Goal: Transaction & Acquisition: Download file/media

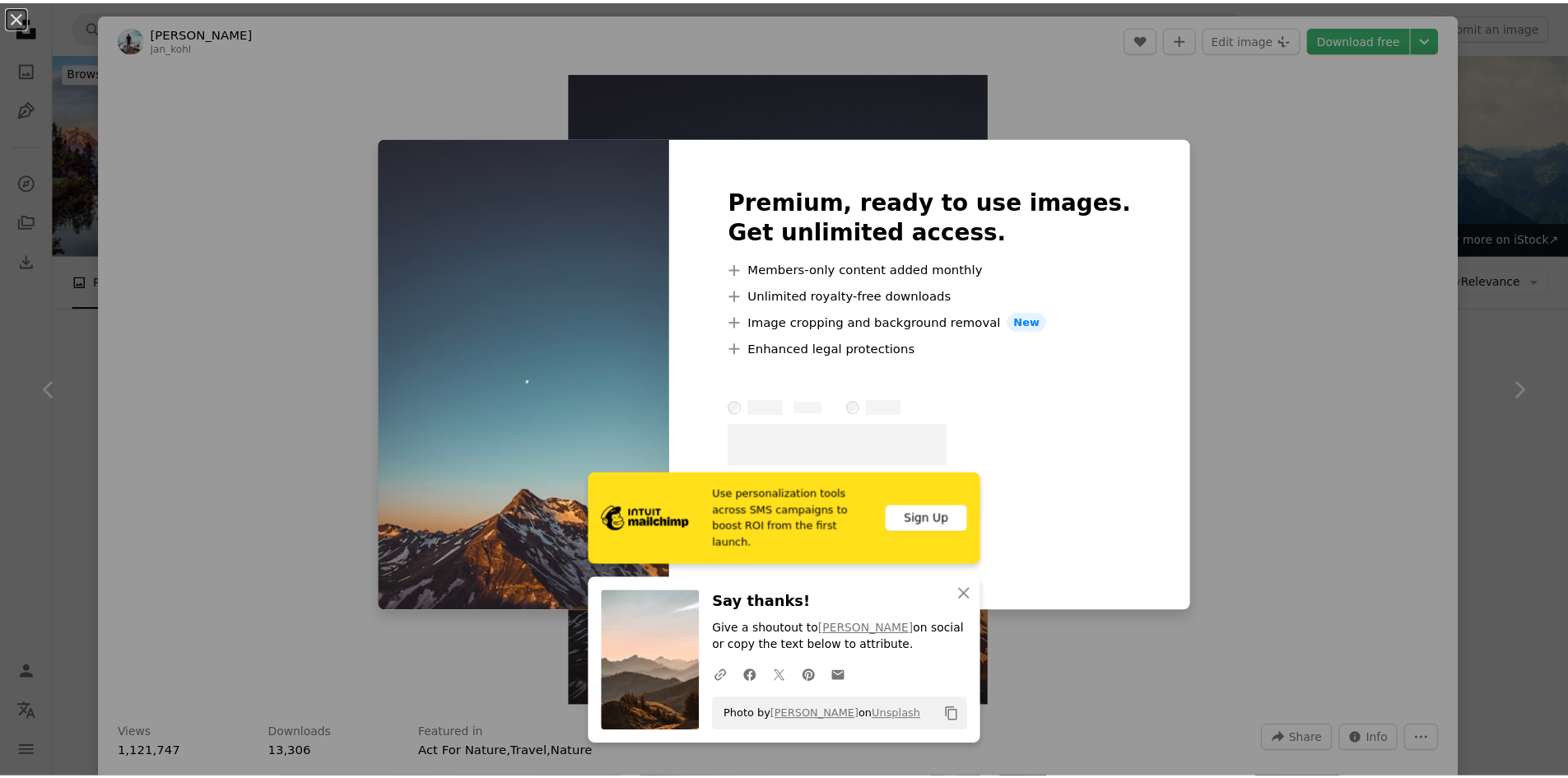
scroll to position [988, 0]
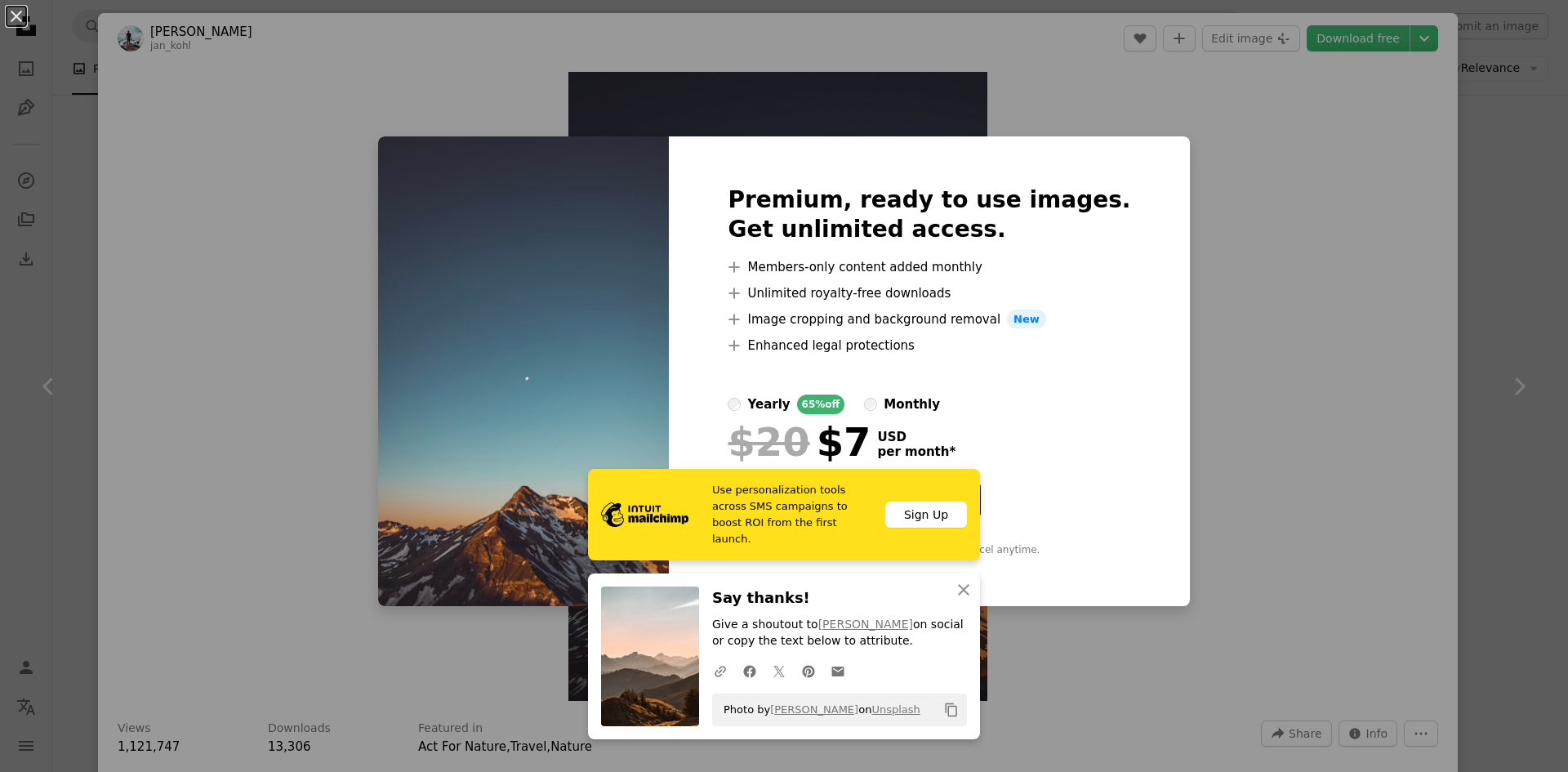
click at [1330, 226] on div "An X shape Premium, ready to use images. Get unlimited access. A plus sign Memb…" at bounding box center [784, 386] width 1568 height 772
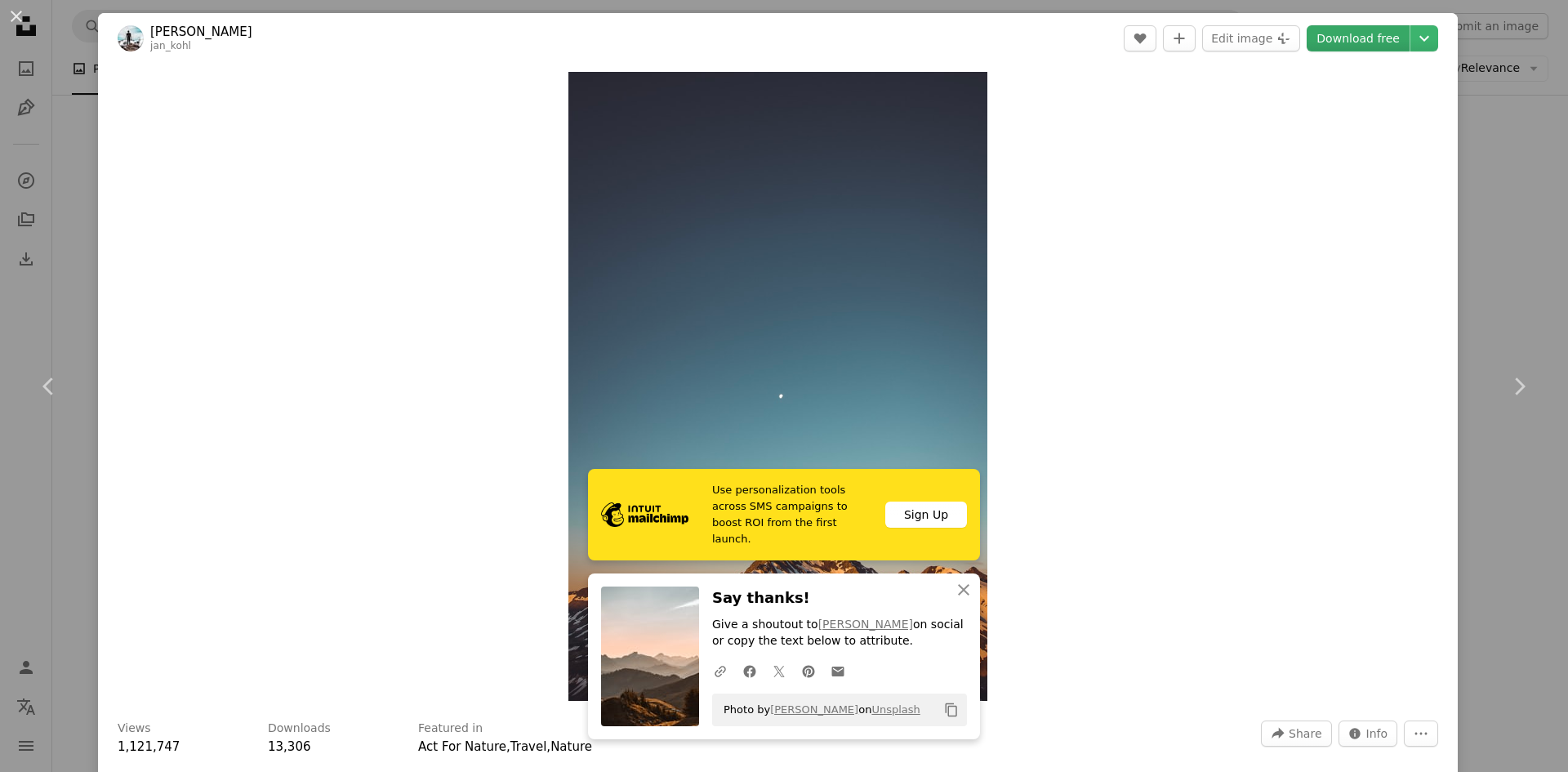
click at [1362, 36] on link "Download free" at bounding box center [1357, 38] width 103 height 26
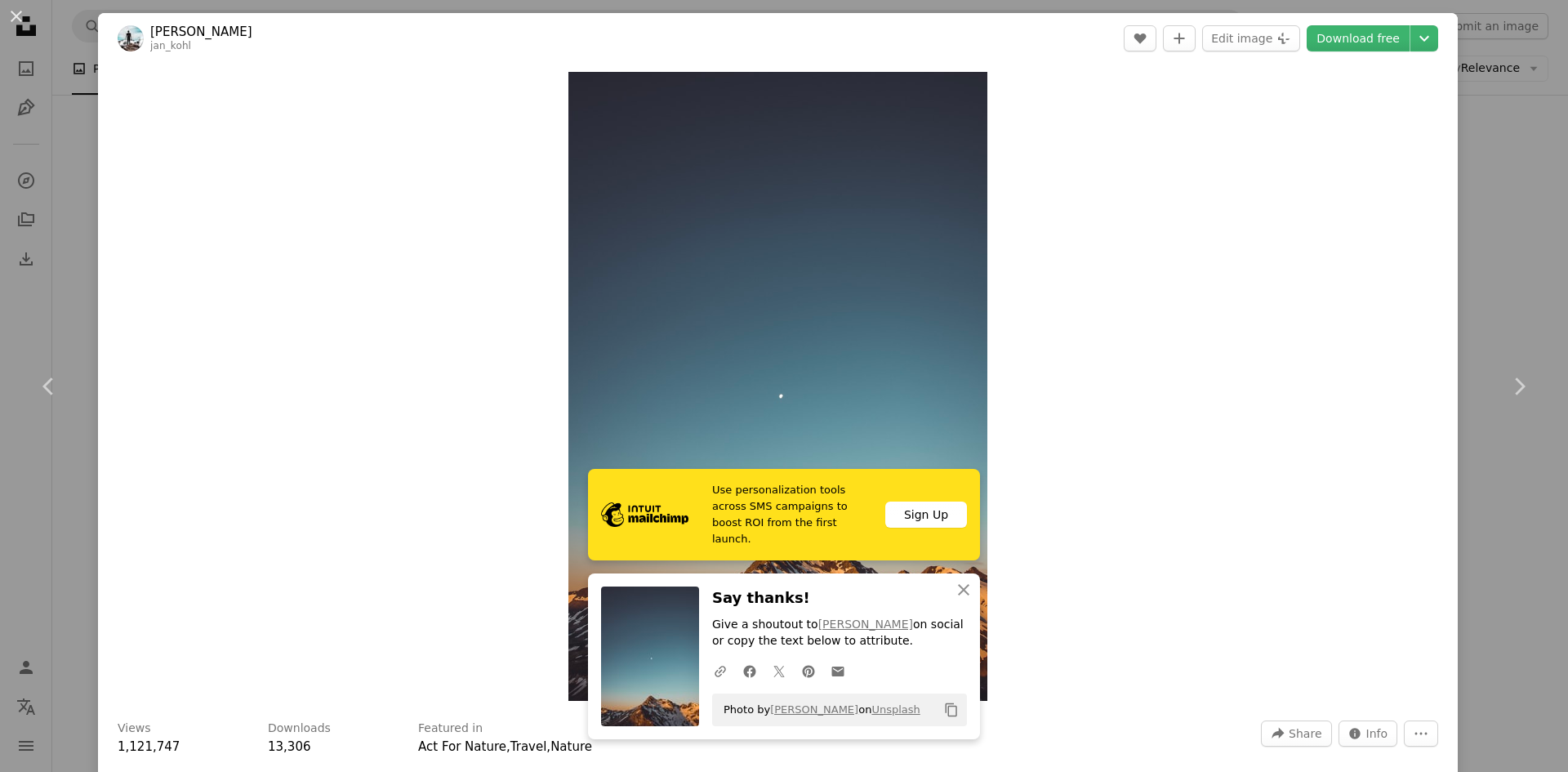
click at [1474, 159] on div "An X shape Chevron left Chevron right [PERSON_NAME] jan_kohl A heart A plus sig…" at bounding box center [784, 386] width 1568 height 772
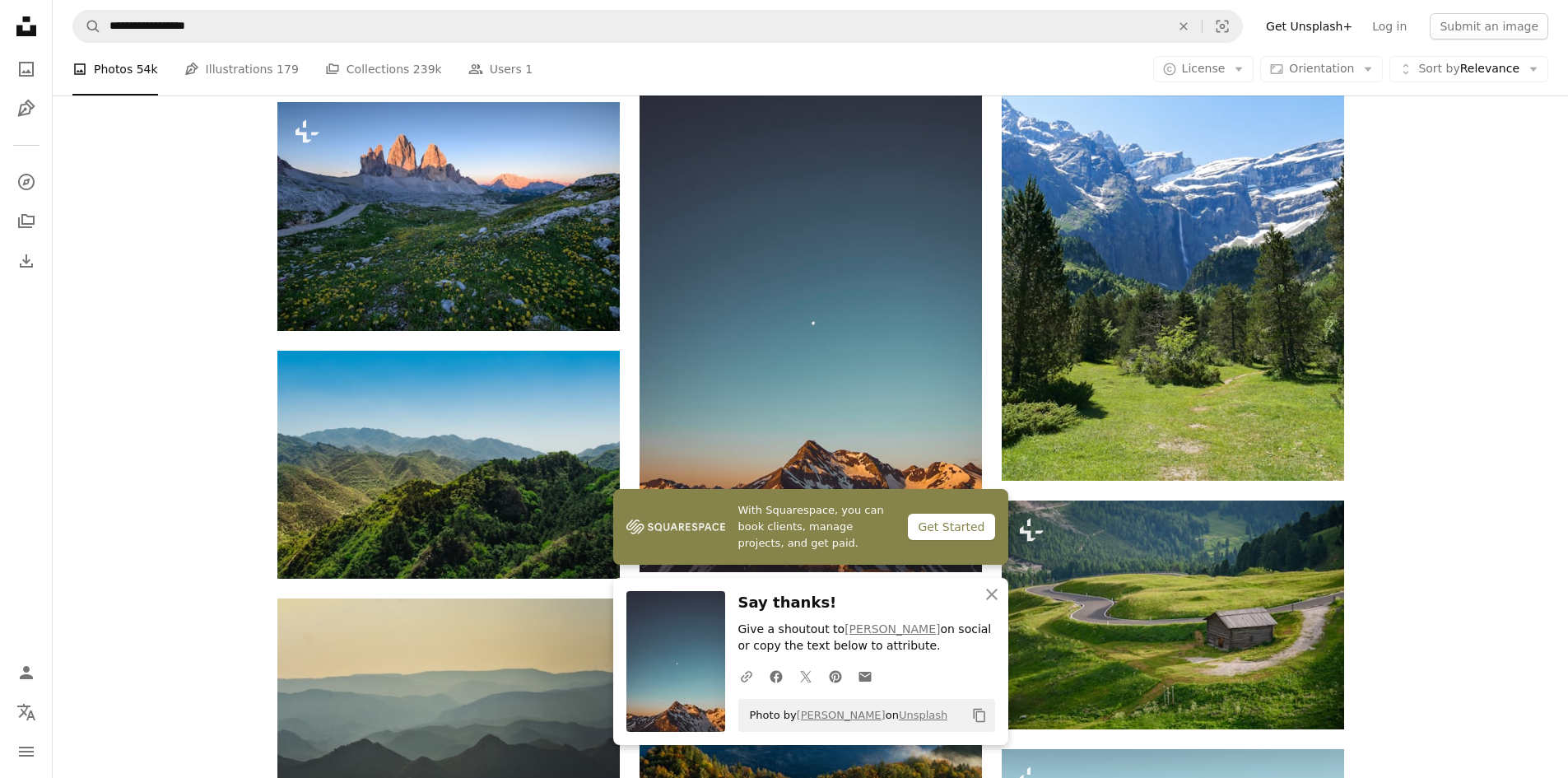
scroll to position [1152, 0]
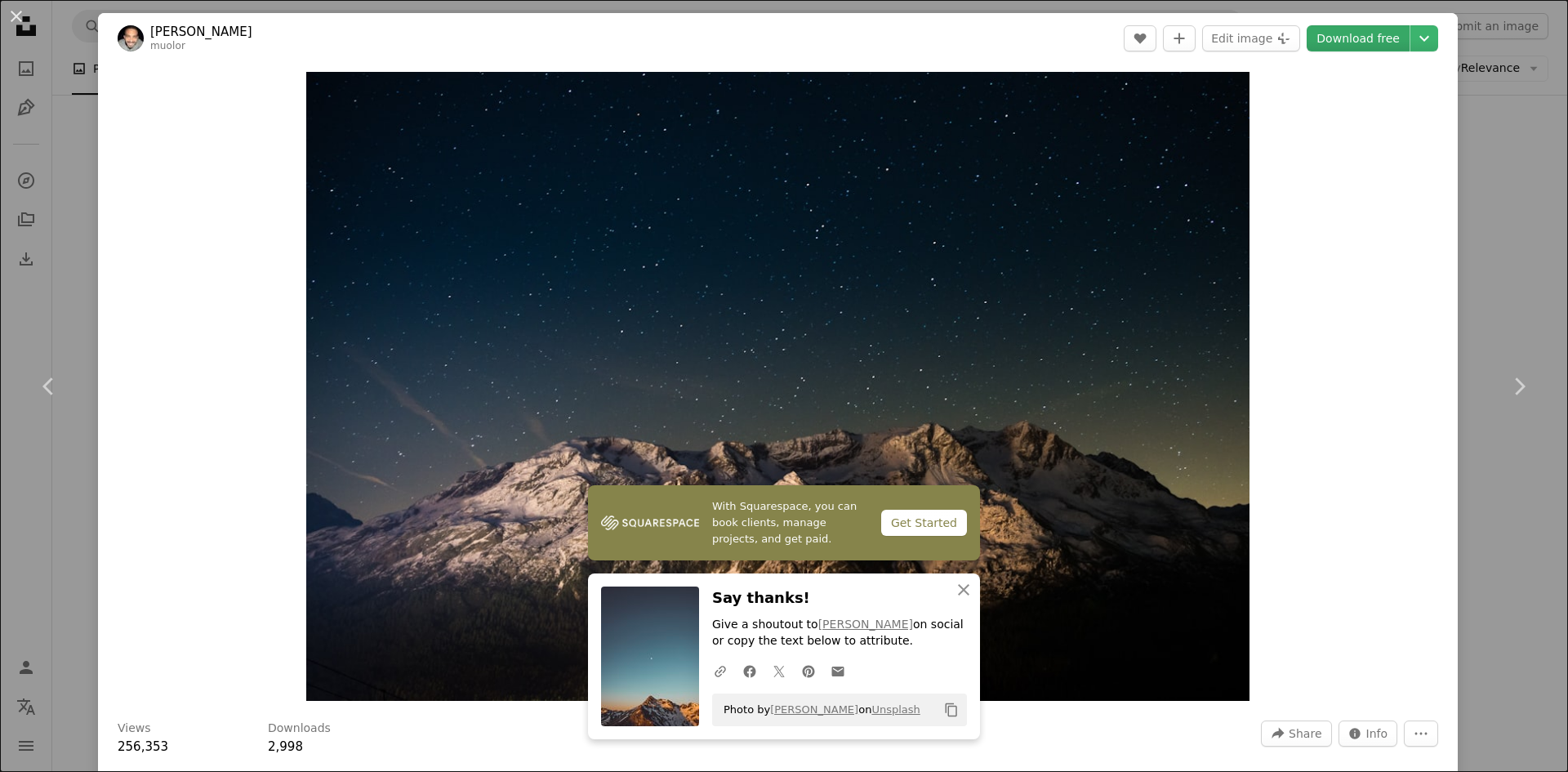
click at [1345, 43] on link "Download free" at bounding box center [1357, 38] width 103 height 26
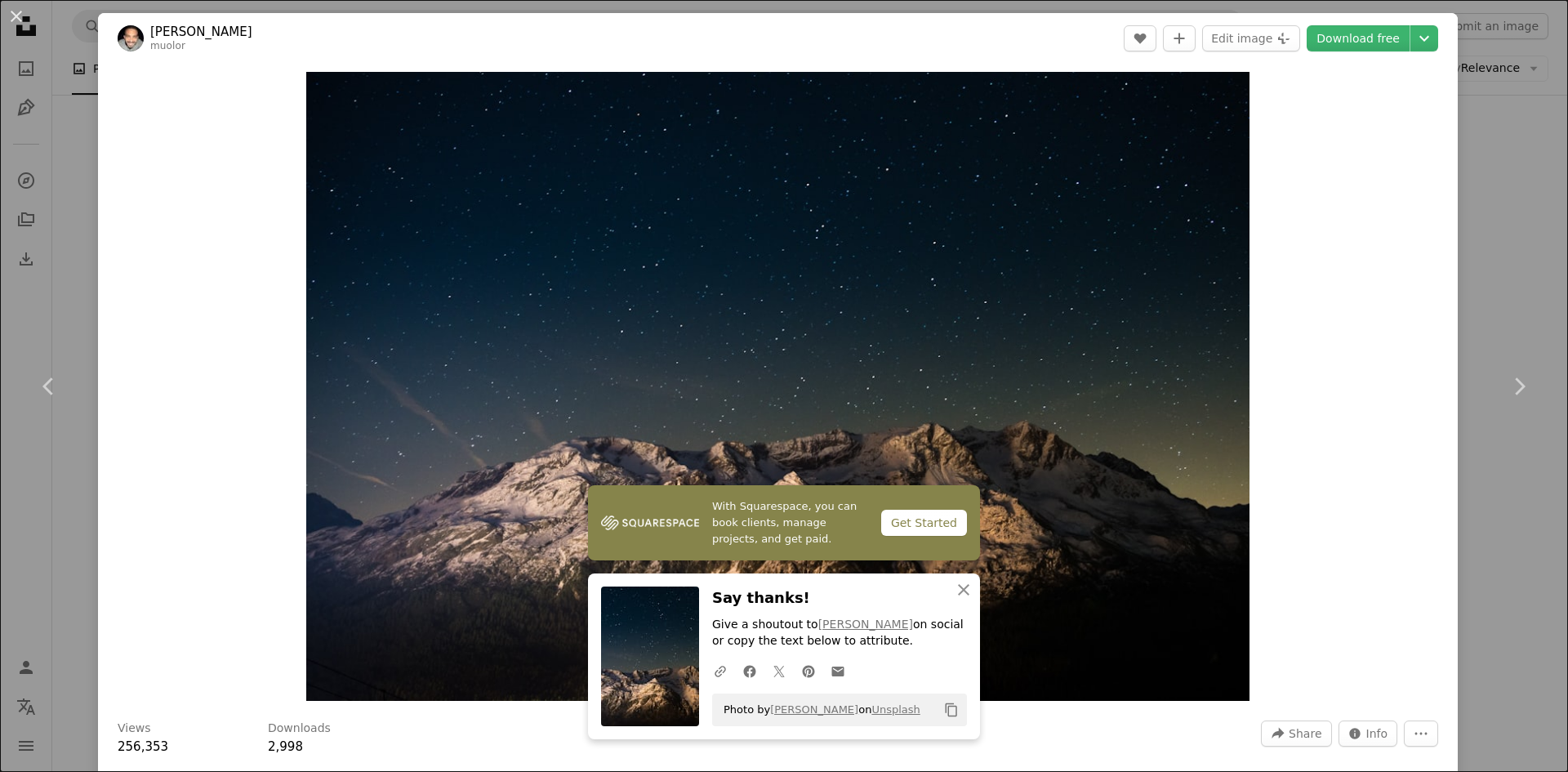
click at [1517, 274] on div "An X shape Chevron left Chevron right [PERSON_NAME] muolor A heart A plus sign …" at bounding box center [784, 386] width 1568 height 772
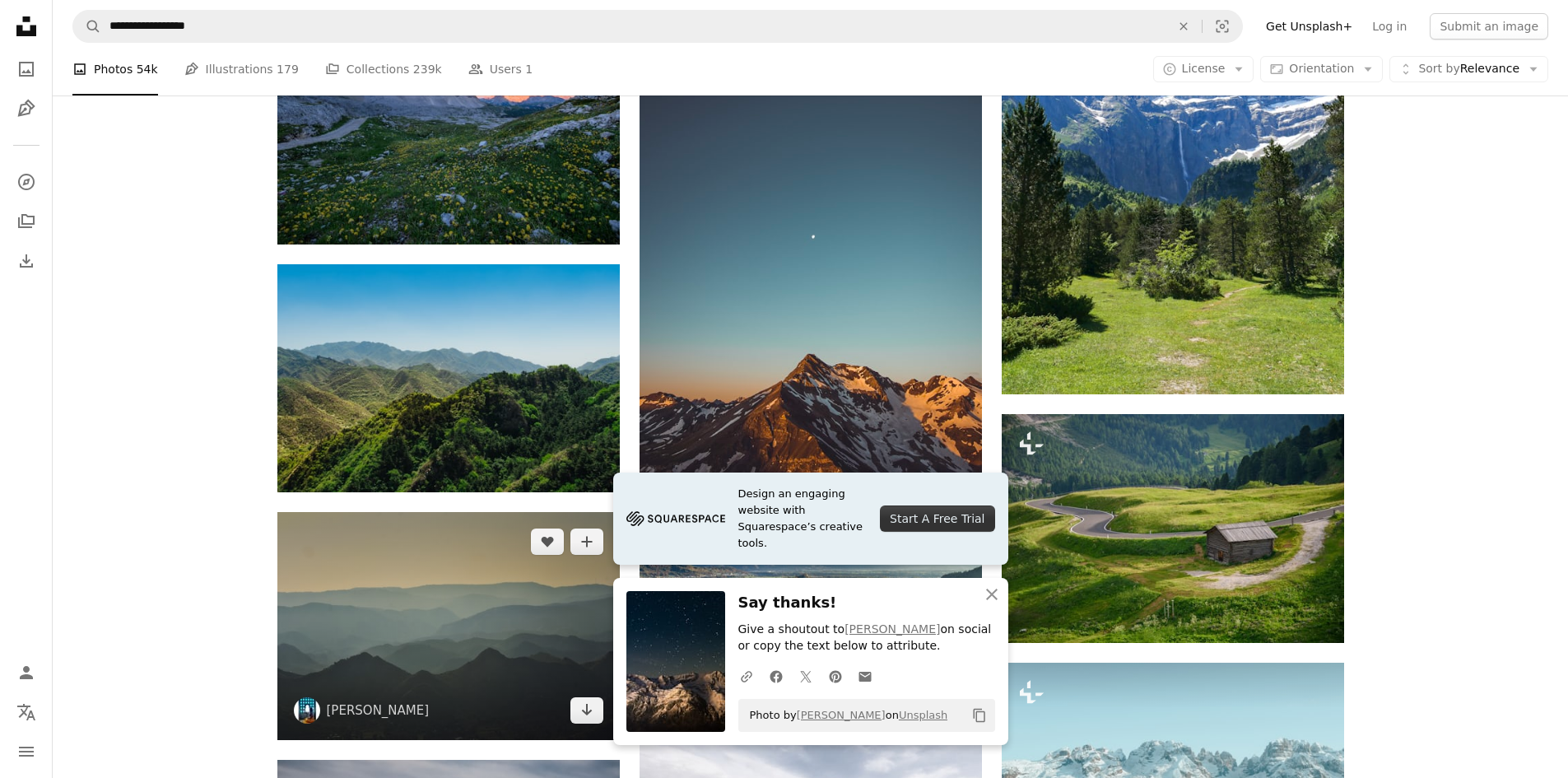
scroll to position [1234, 0]
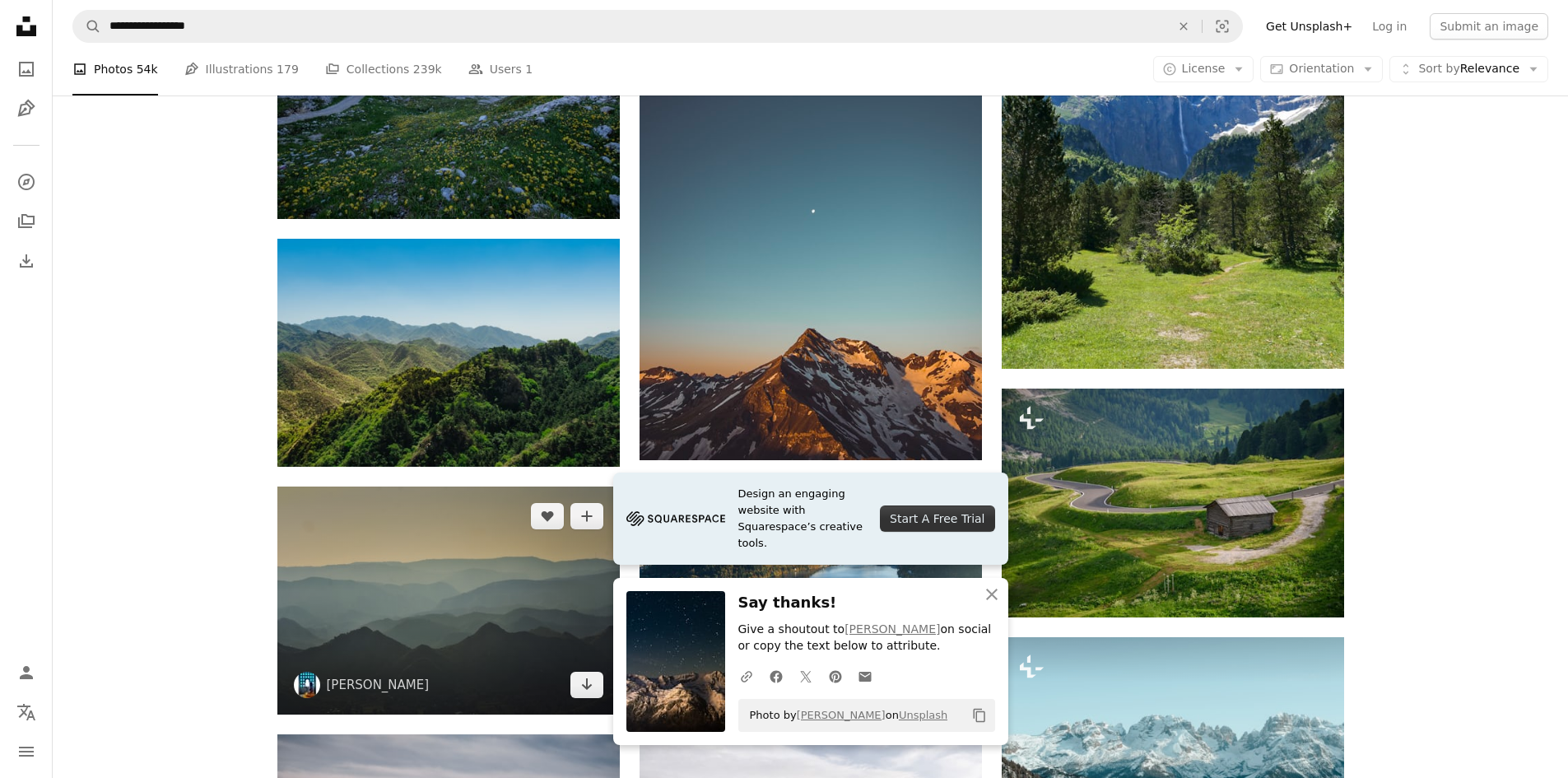
click at [413, 486] on img at bounding box center [449, 600] width 343 height 228
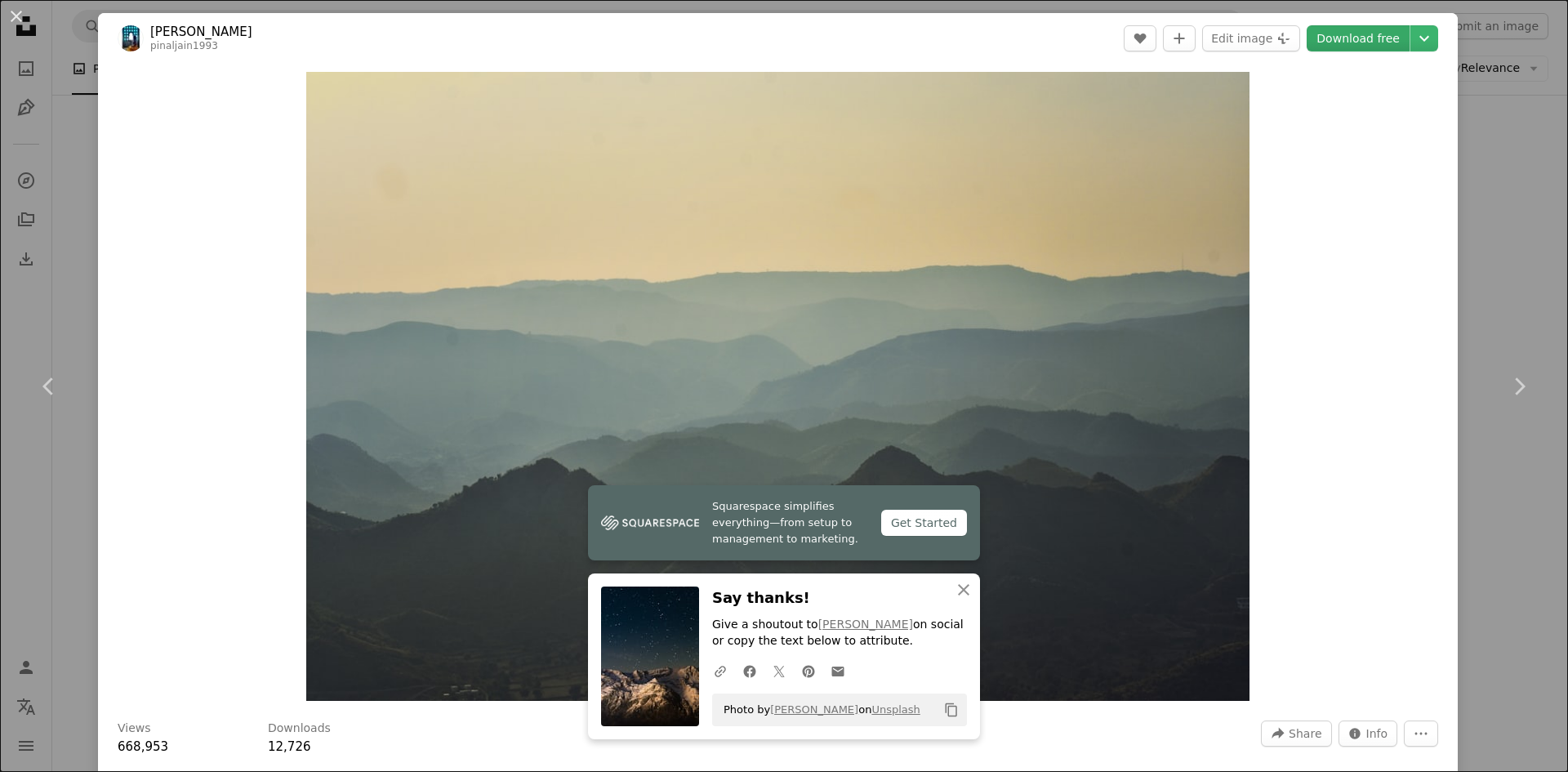
click at [1330, 45] on link "Download free" at bounding box center [1357, 38] width 103 height 26
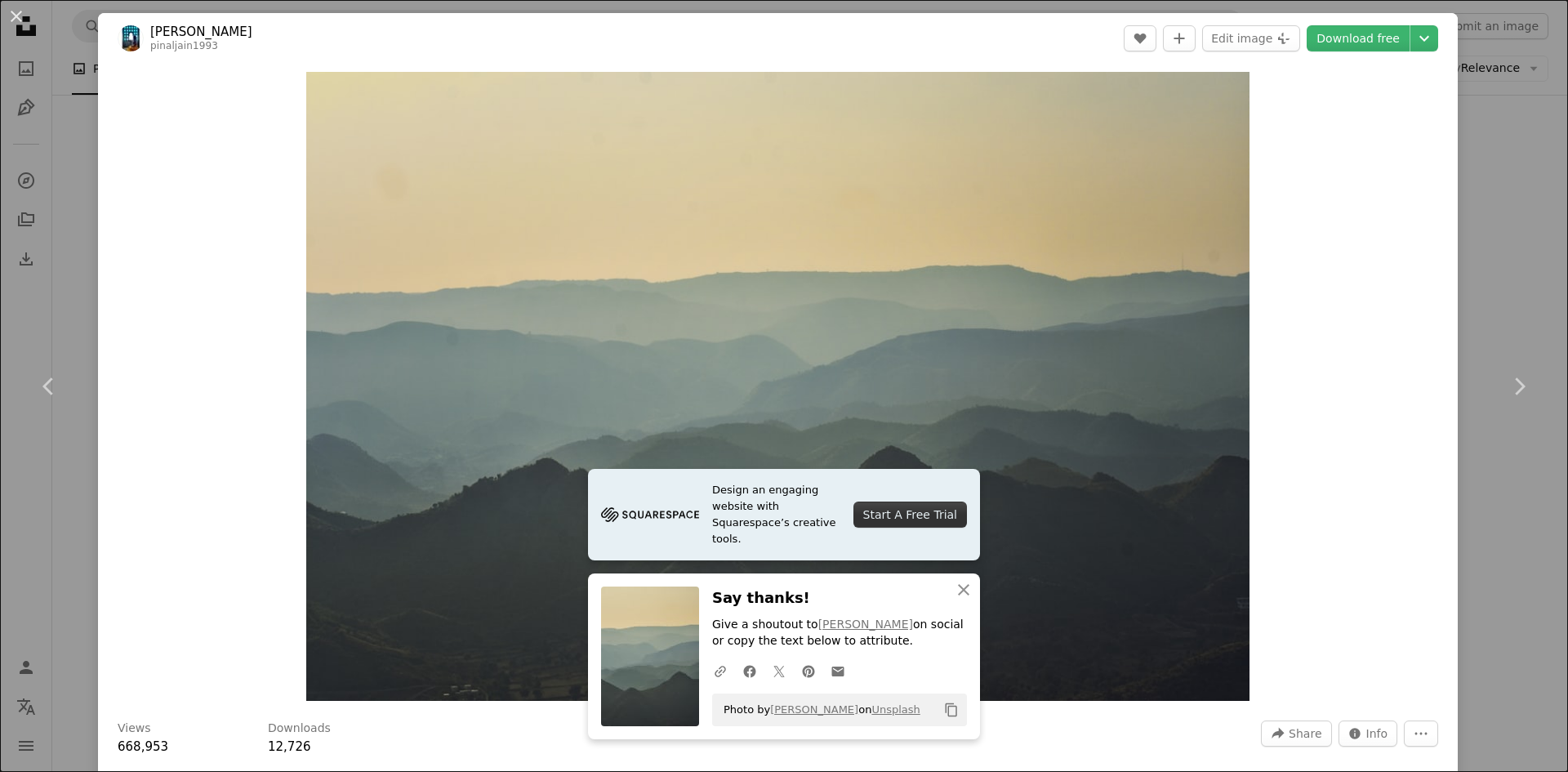
click at [1476, 293] on div "An X shape Chevron left Chevron right Pinal Jain pinaljain1993 A heart A plus s…" at bounding box center [784, 386] width 1568 height 772
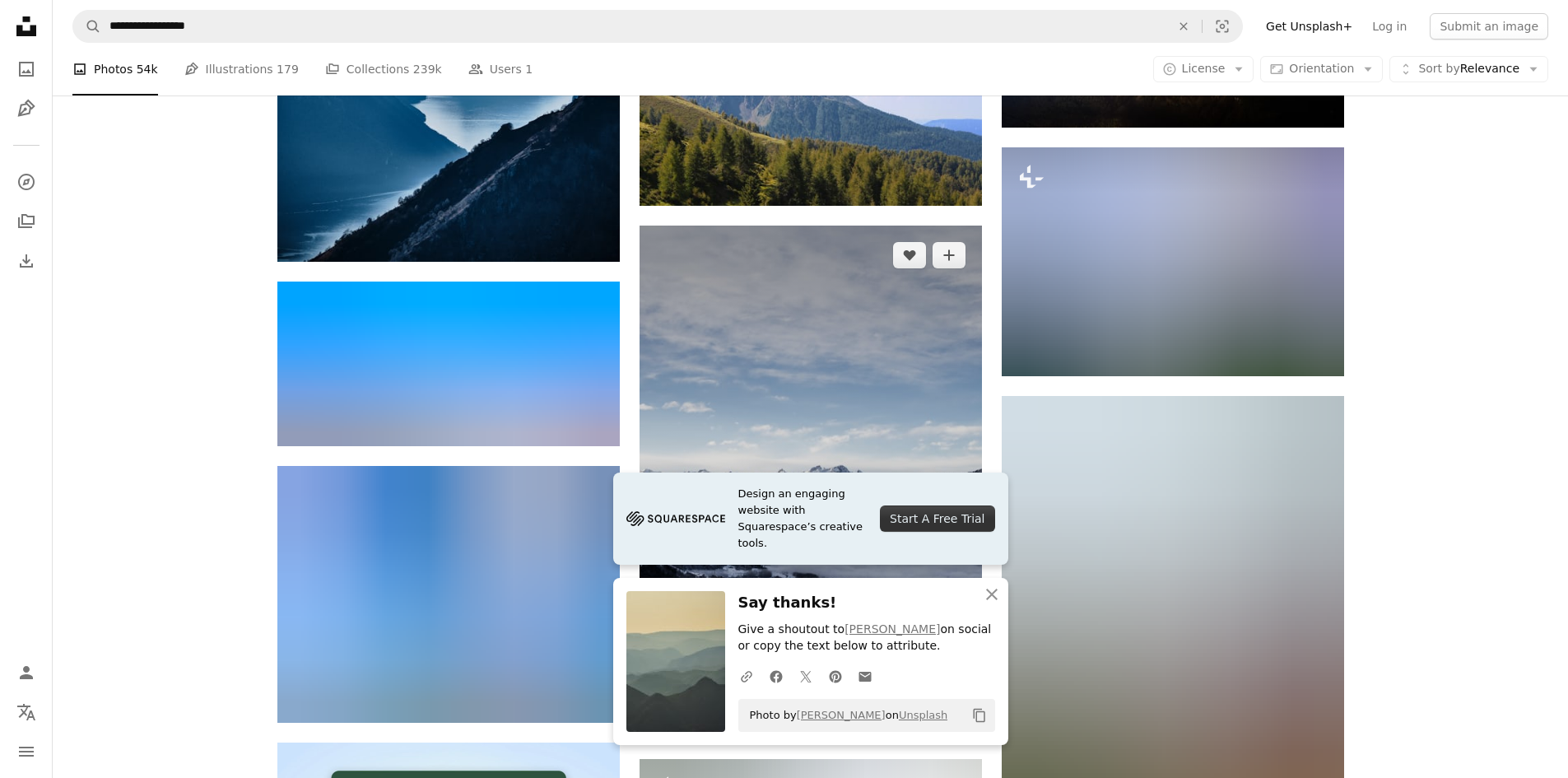
scroll to position [2222, 0]
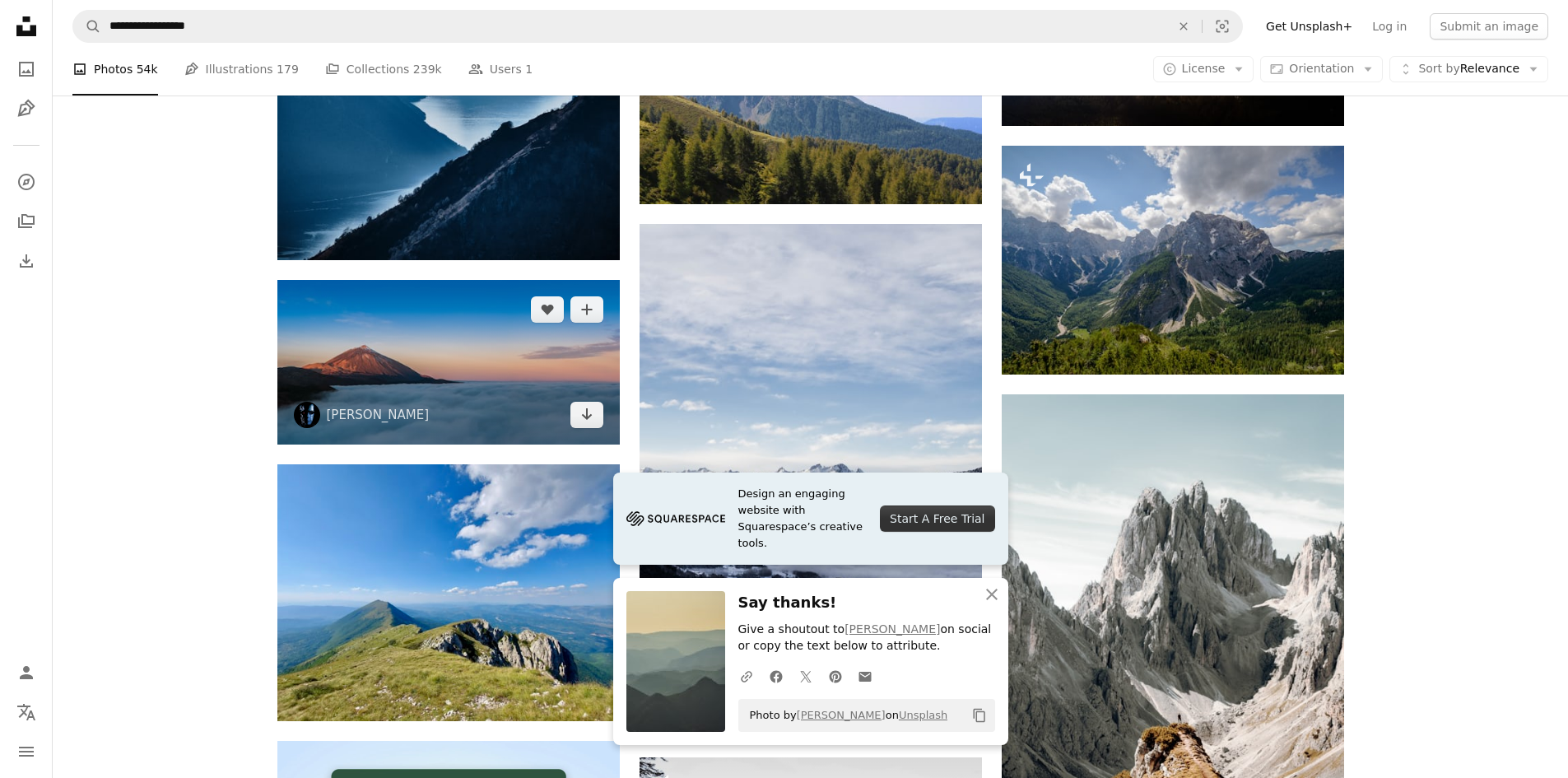
click at [535, 280] on img at bounding box center [449, 362] width 343 height 166
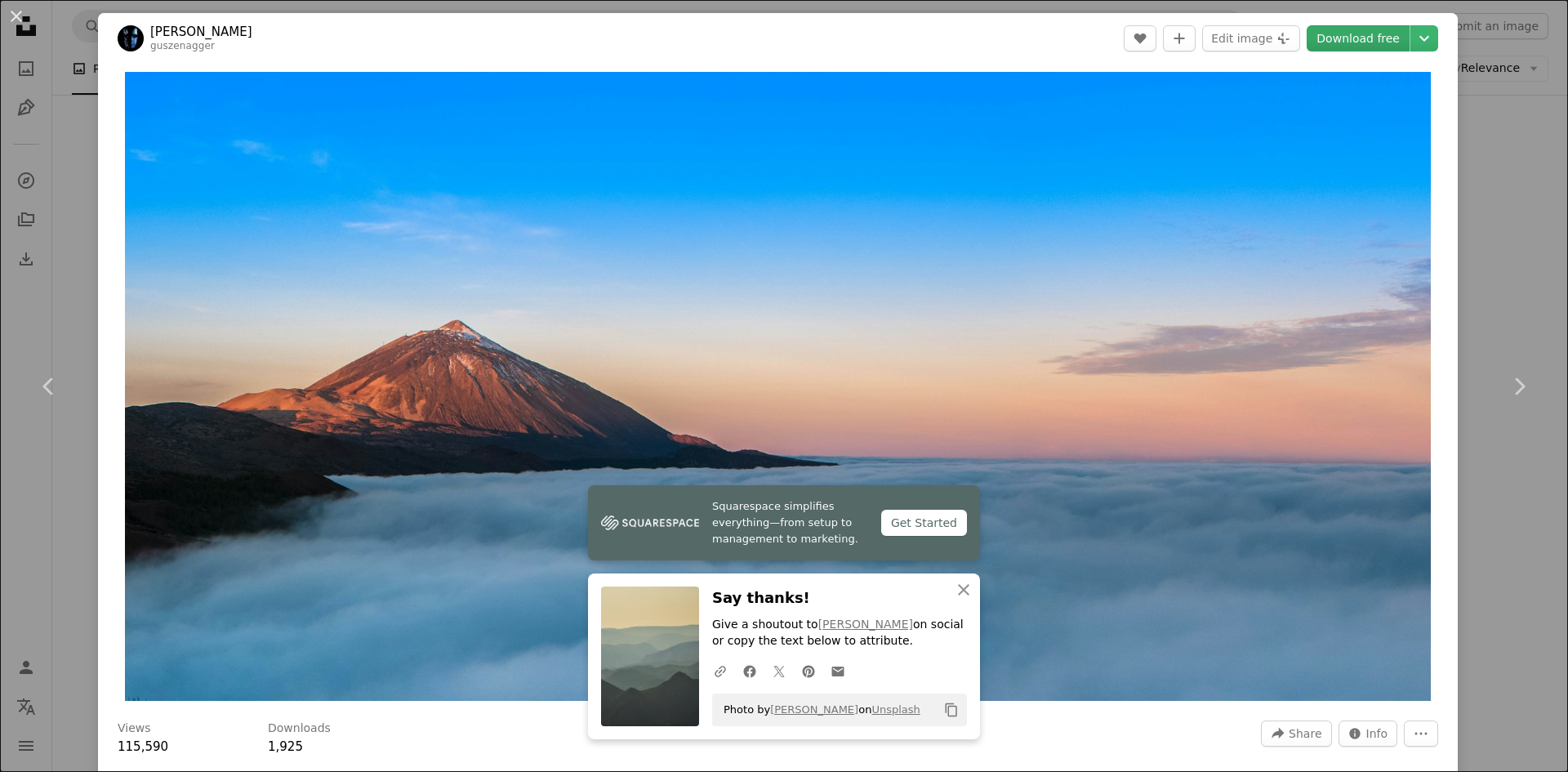
click at [1364, 44] on link "Download free" at bounding box center [1357, 38] width 103 height 26
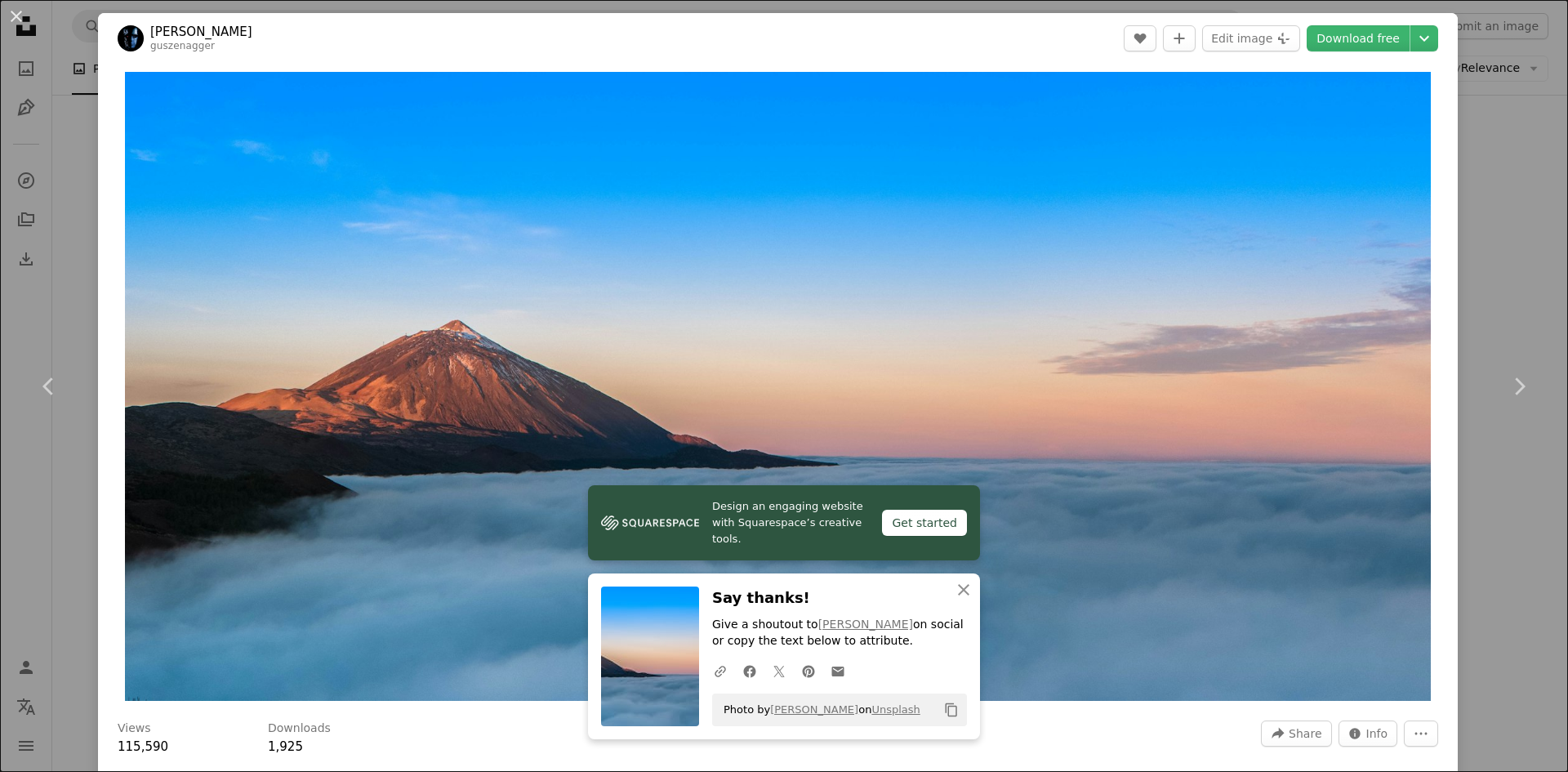
click at [1475, 301] on div "An X shape Chevron left Chevron right [PERSON_NAME] A heart A plus sign Edit im…" at bounding box center [784, 386] width 1568 height 772
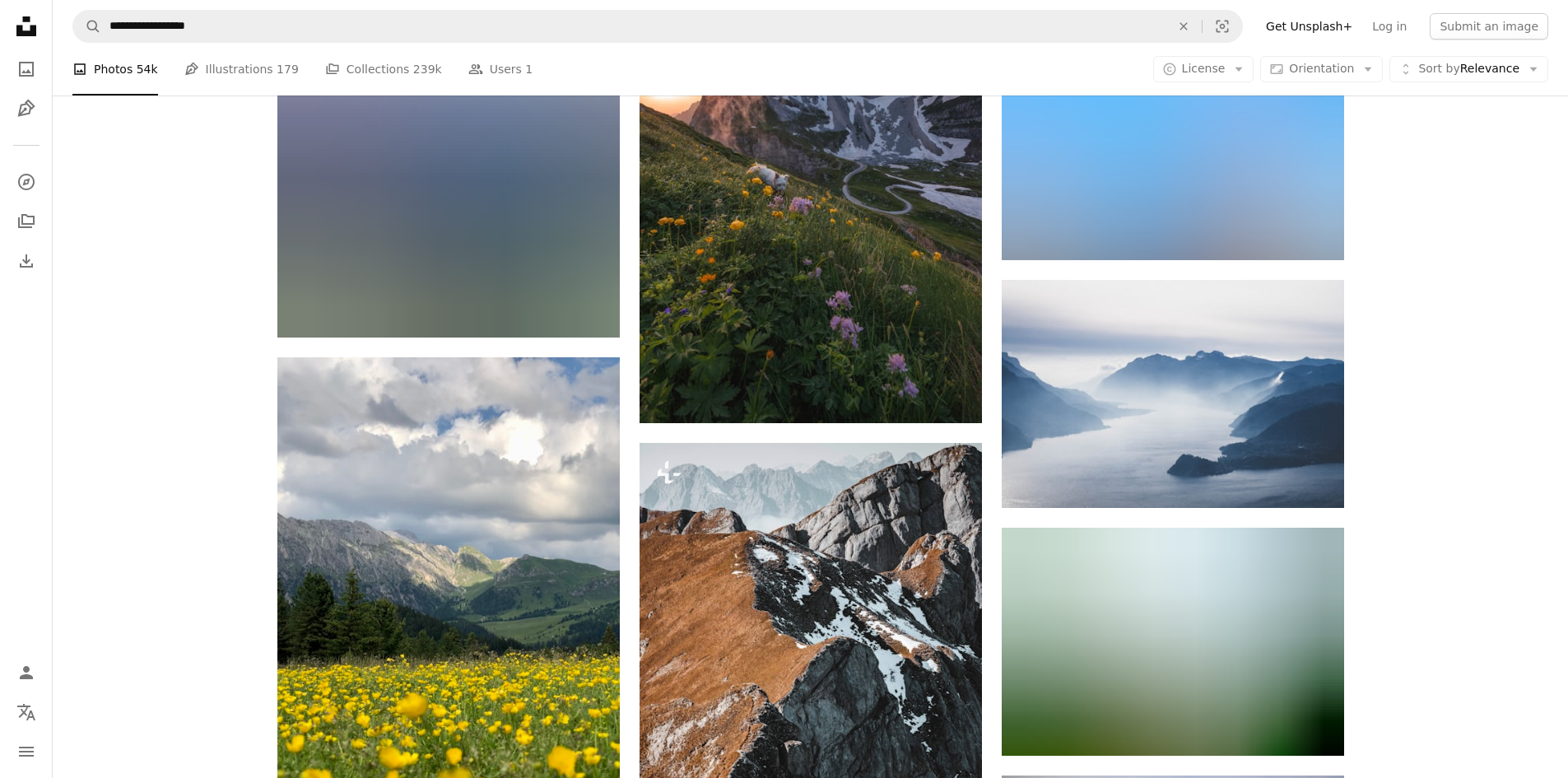
scroll to position [3703, 0]
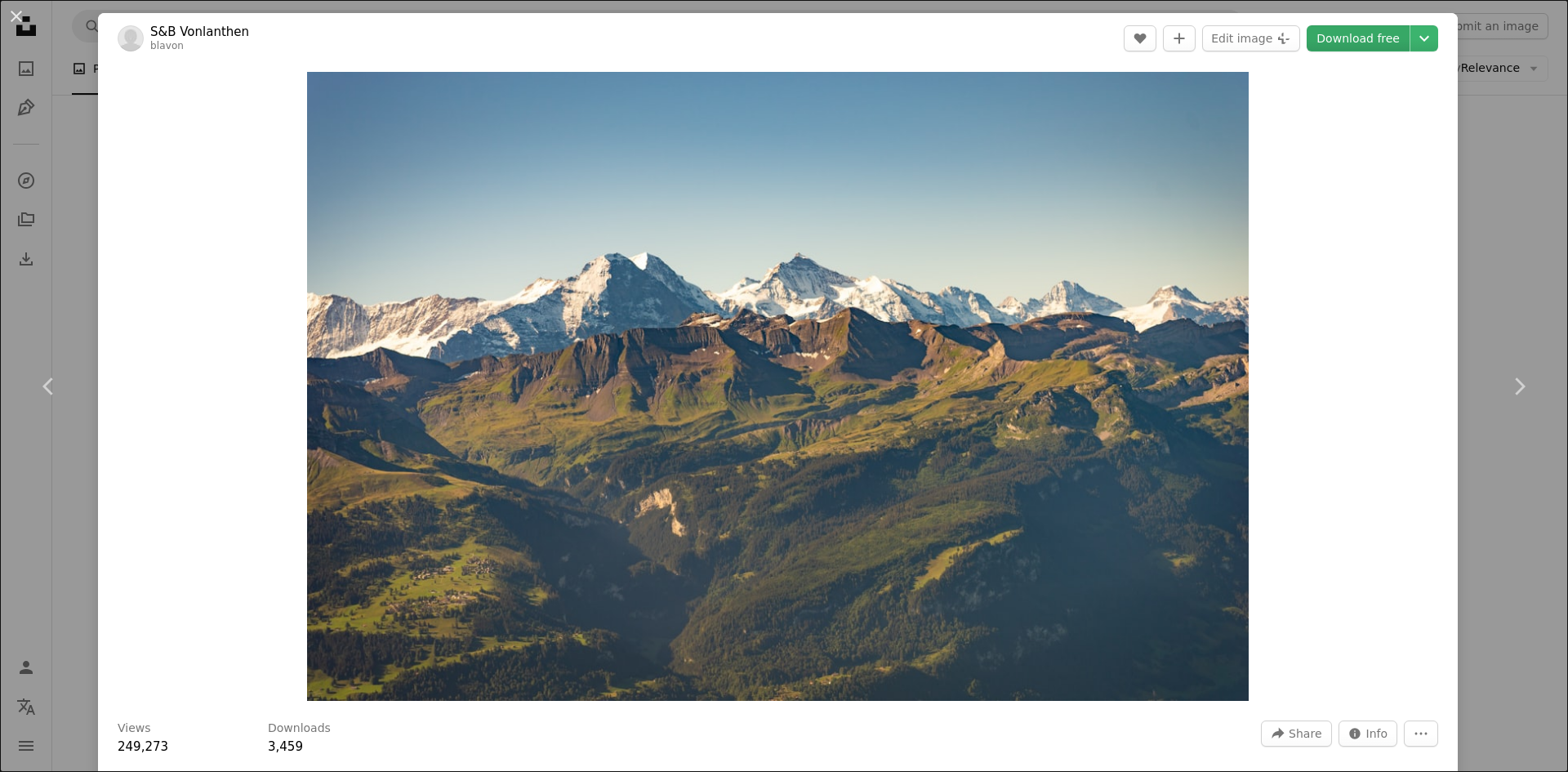
click at [1370, 42] on link "Download free" at bounding box center [1357, 38] width 103 height 26
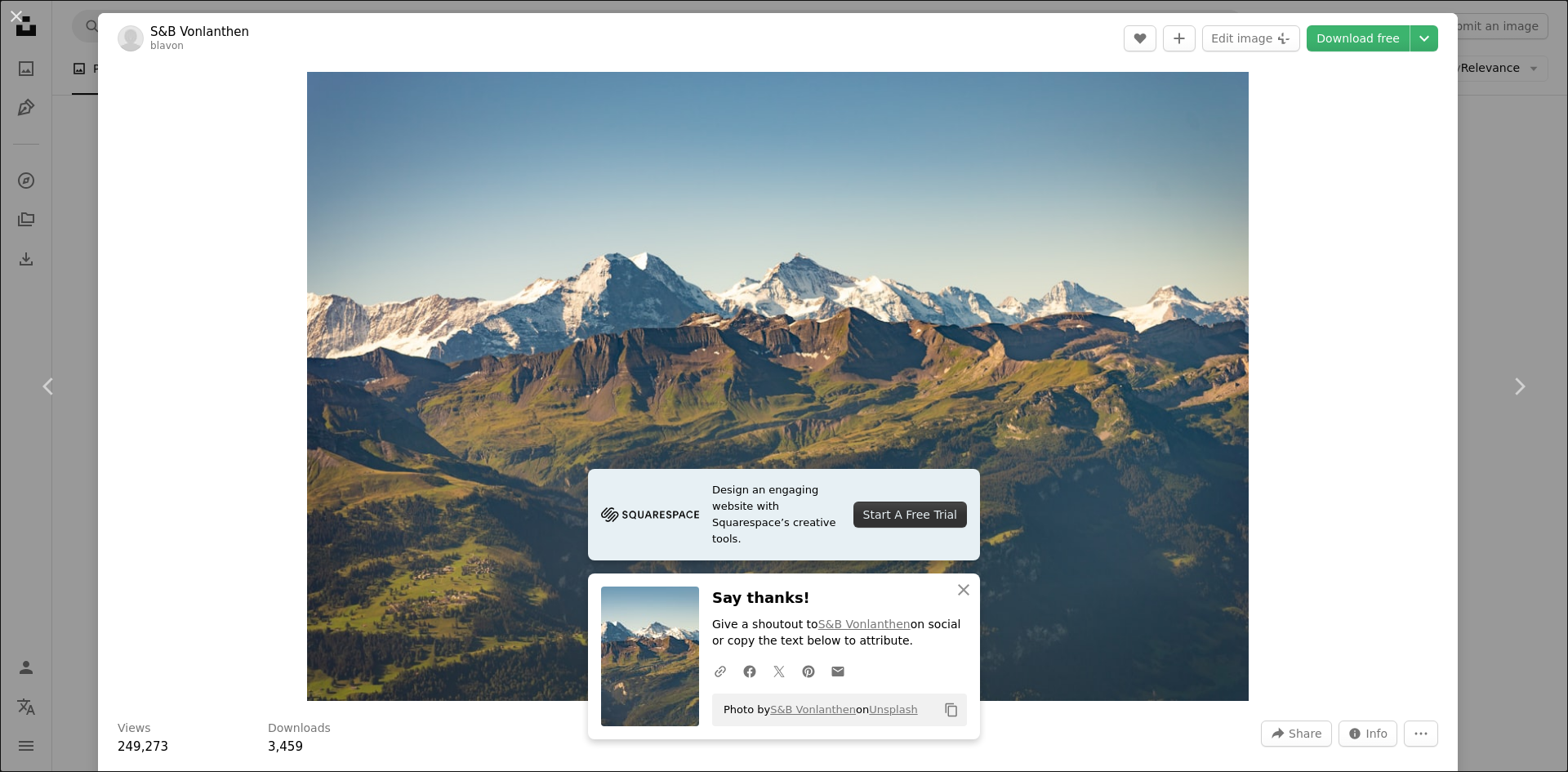
click at [1487, 257] on div "An X shape Chevron left Chevron right S&B Vonlanthen blavon A heart A plus sign…" at bounding box center [784, 386] width 1568 height 772
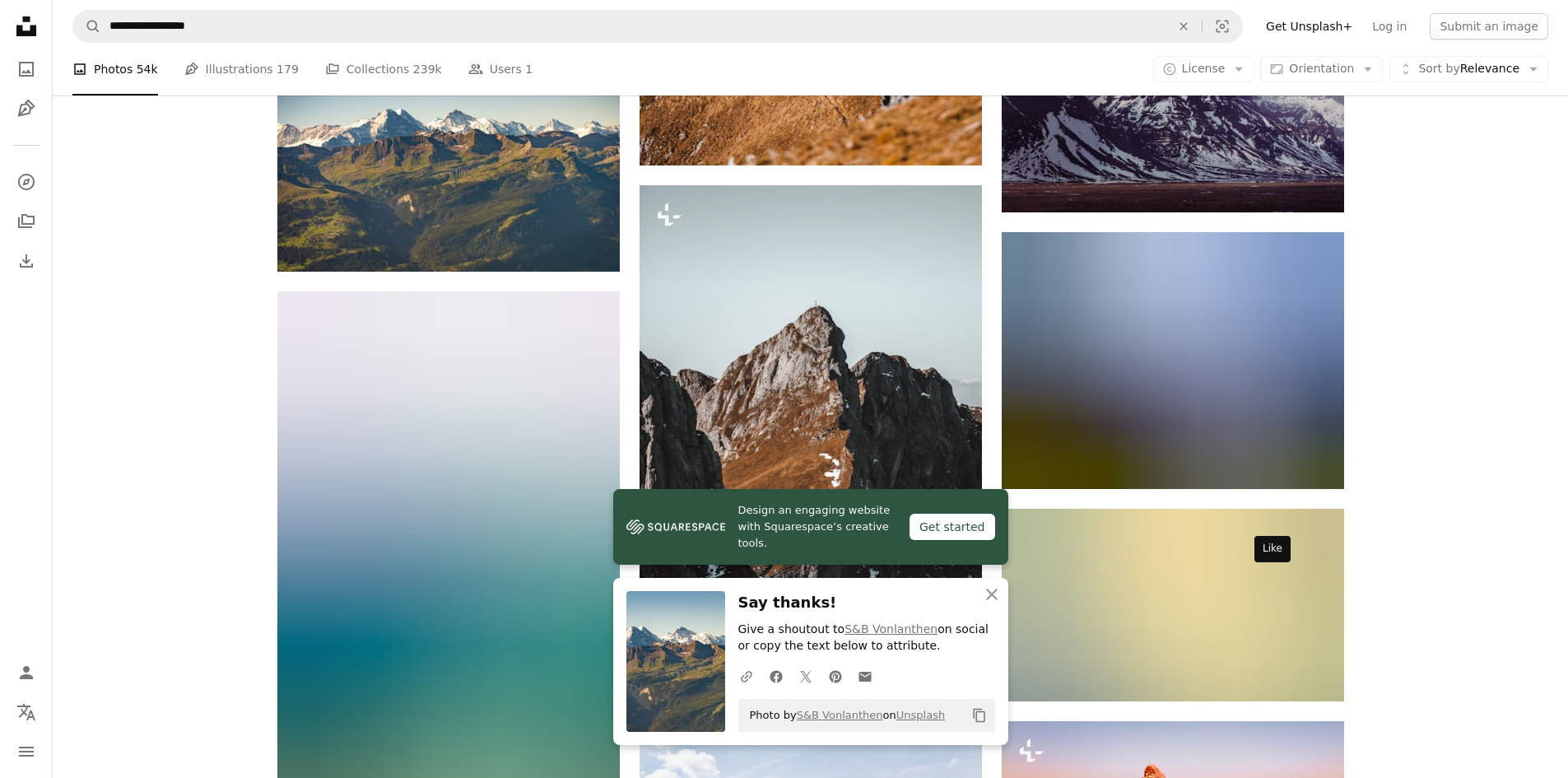
scroll to position [4445, 0]
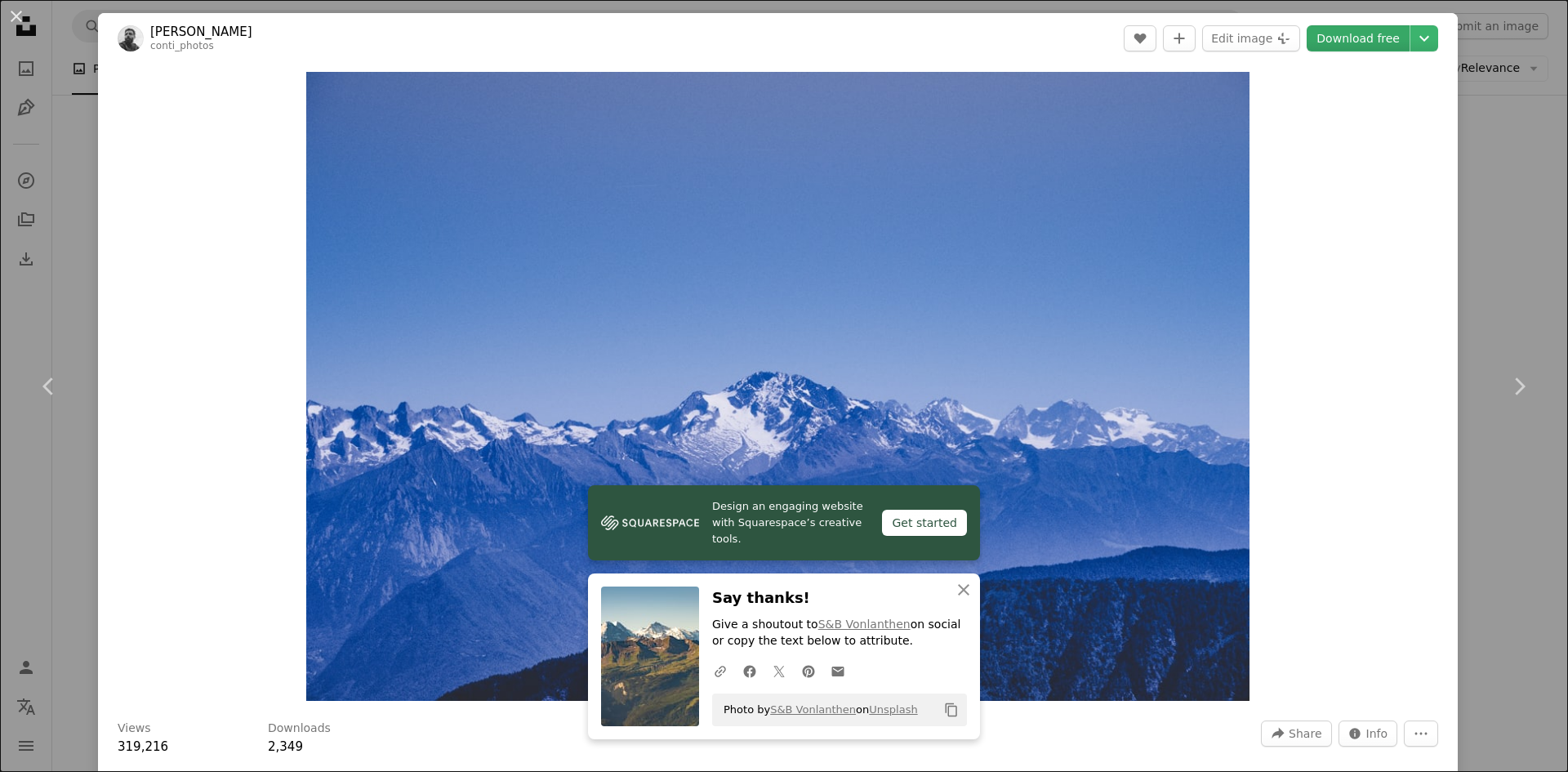
click at [1364, 45] on link "Download free" at bounding box center [1357, 38] width 103 height 26
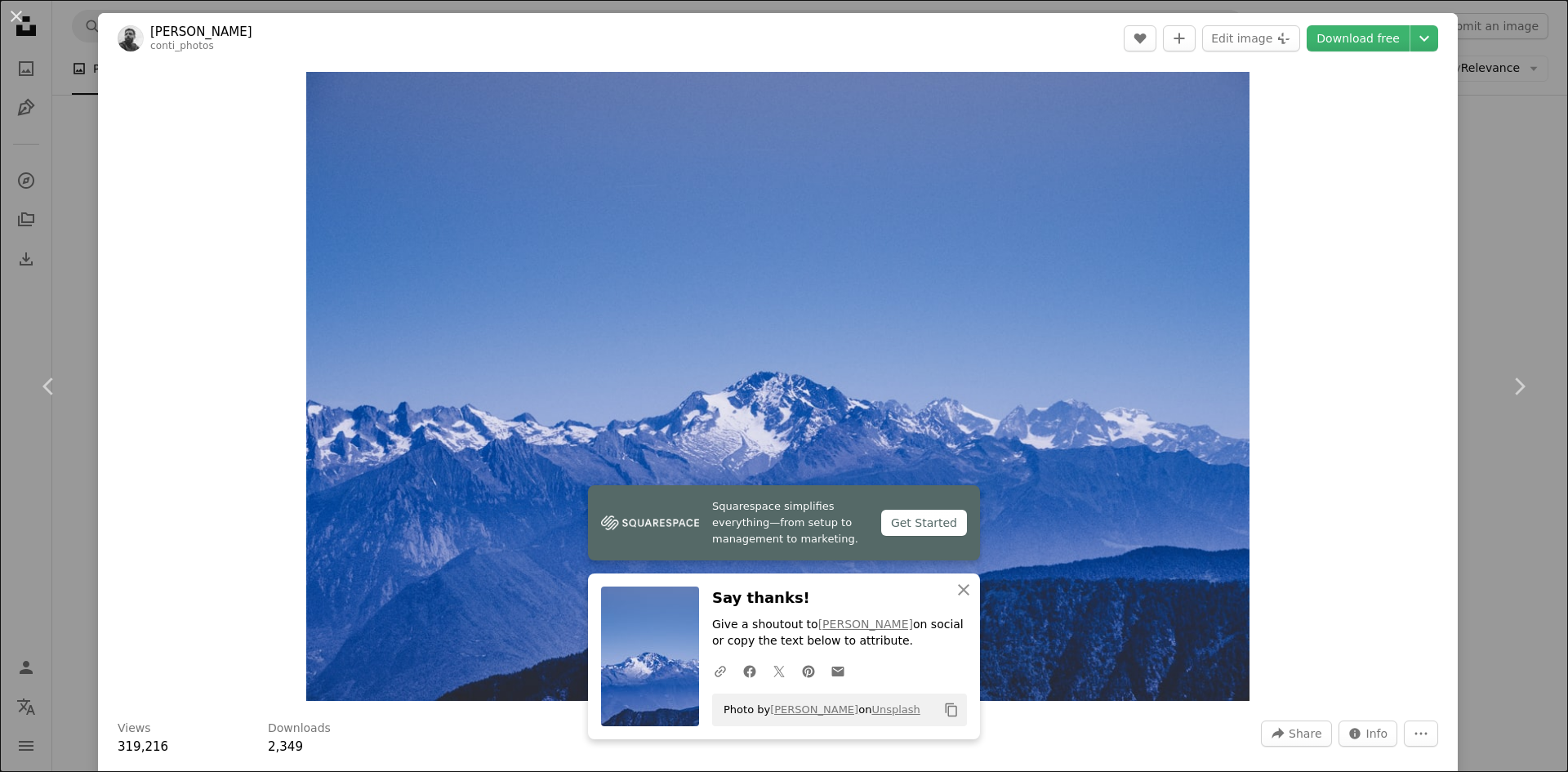
click at [1495, 180] on div "An X shape Chevron left Chevron right [PERSON_NAME] conti_photos A heart A plus…" at bounding box center [784, 386] width 1568 height 772
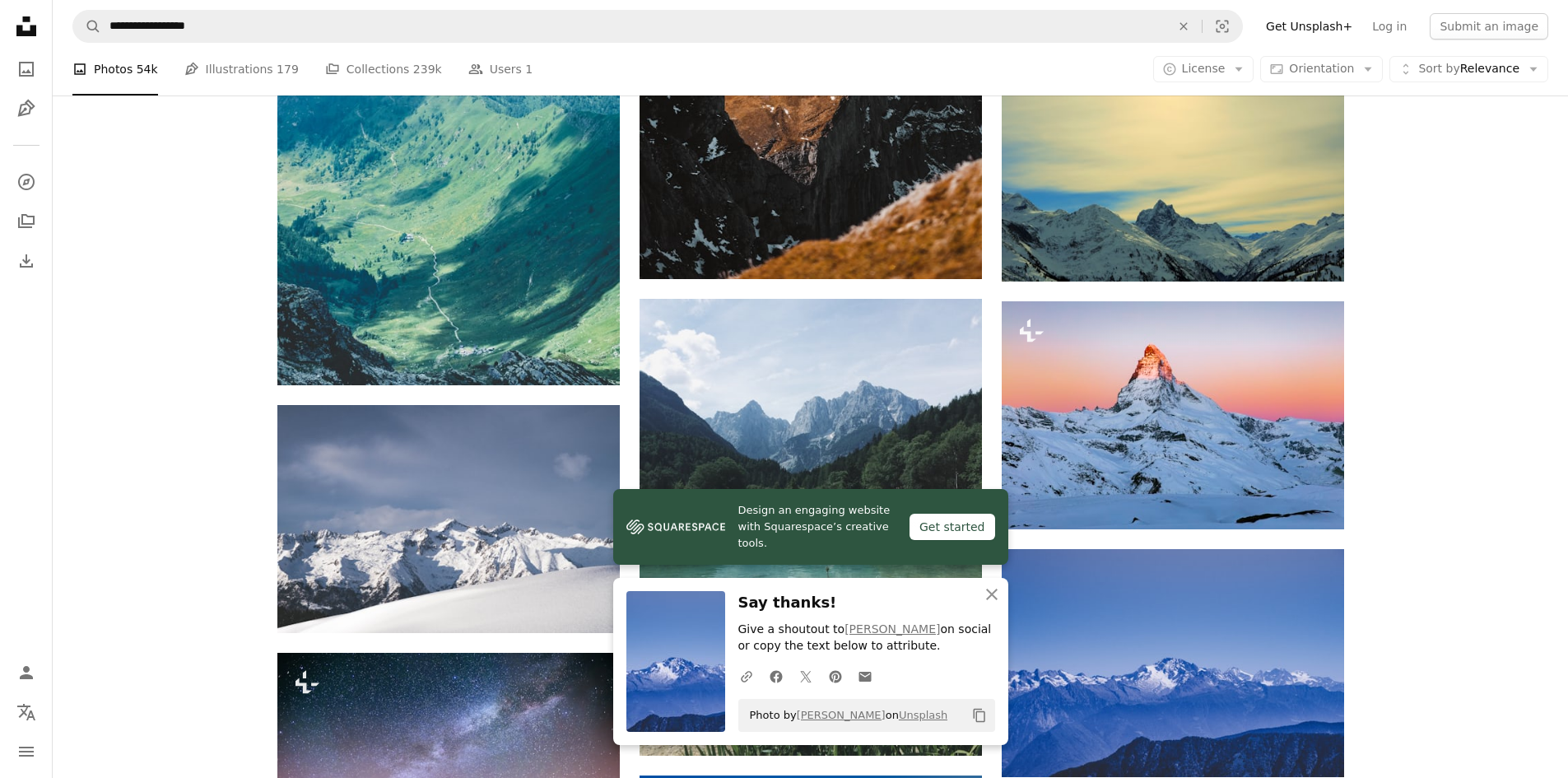
scroll to position [4856, 0]
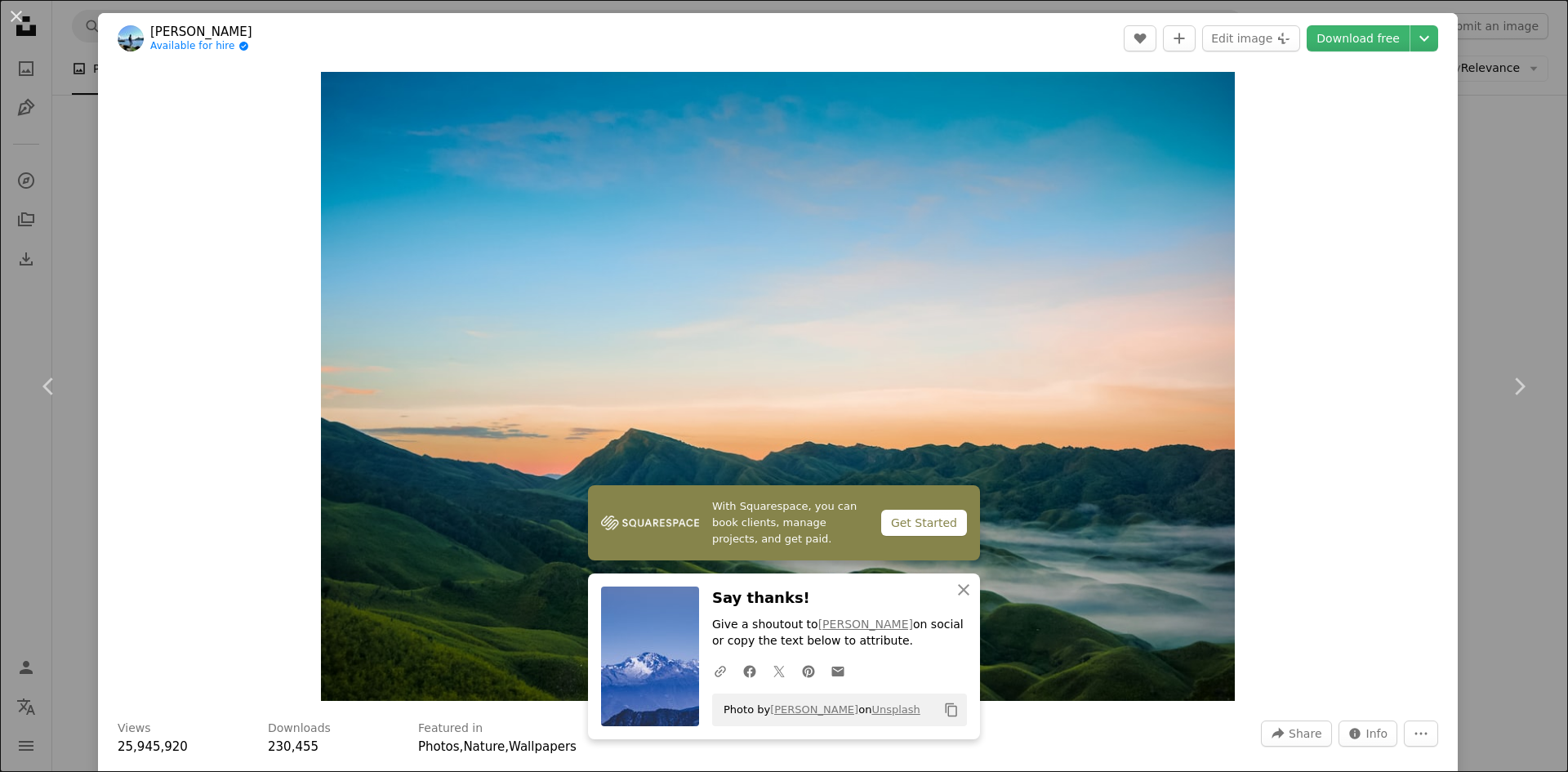
click at [1370, 501] on div "Zoom in" at bounding box center [778, 386] width 1360 height 645
click at [1360, 33] on link "Download free" at bounding box center [1357, 38] width 103 height 26
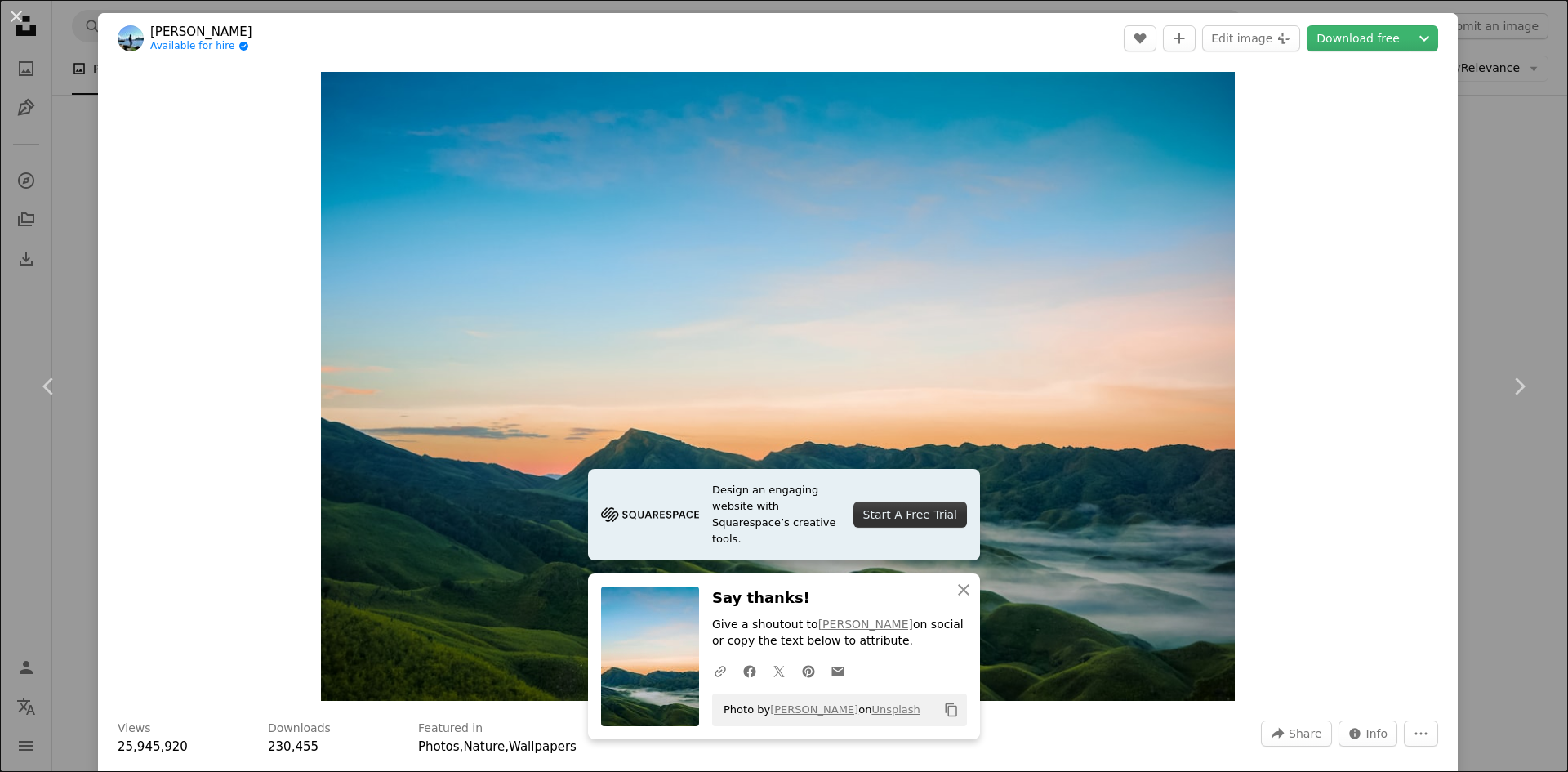
click at [1517, 223] on div "An X shape Chevron left Chevron right [PERSON_NAME] Available for hire A checkm…" at bounding box center [784, 386] width 1568 height 772
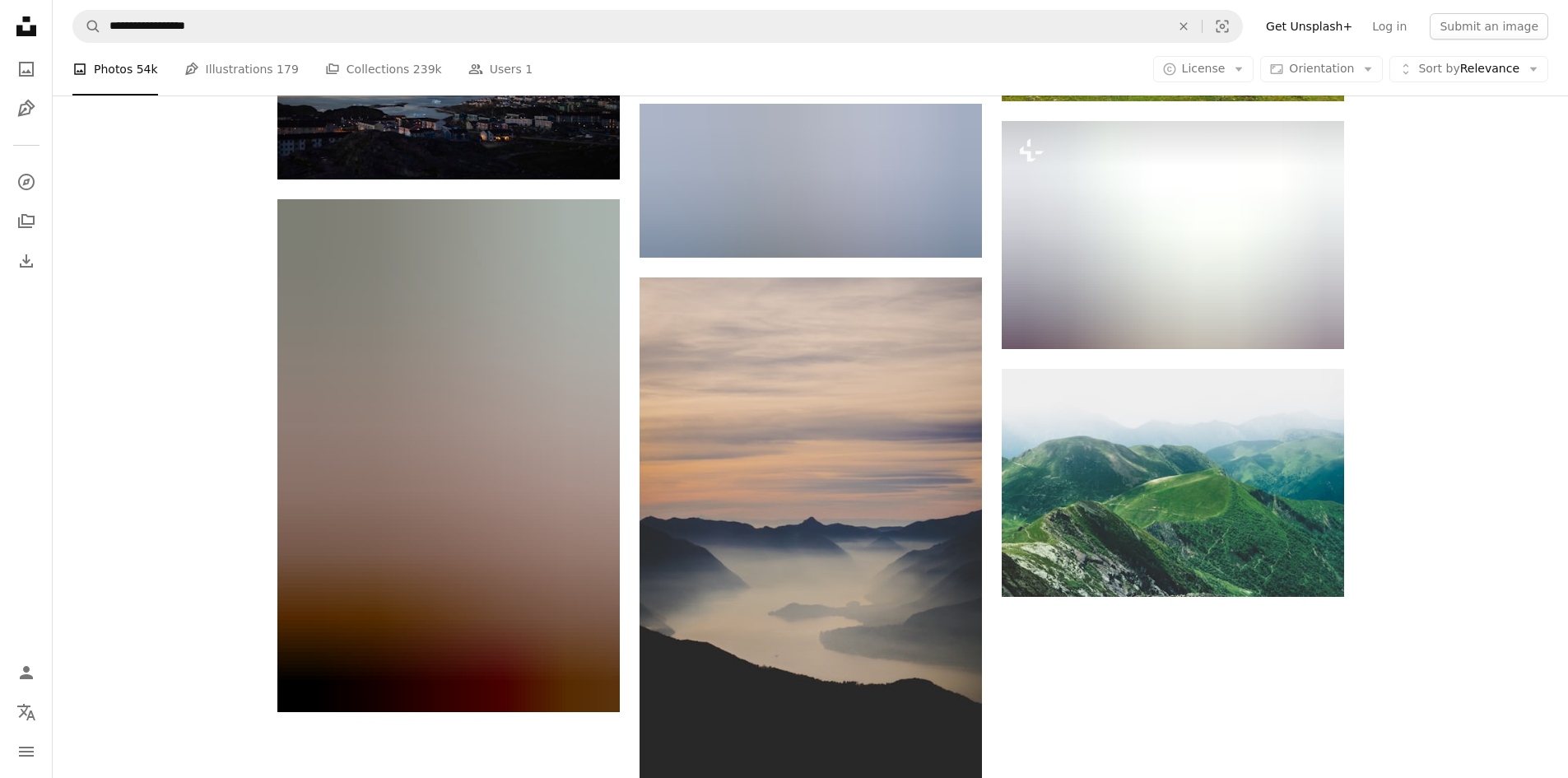
scroll to position [6656, 0]
